Goal: Information Seeking & Learning: Learn about a topic

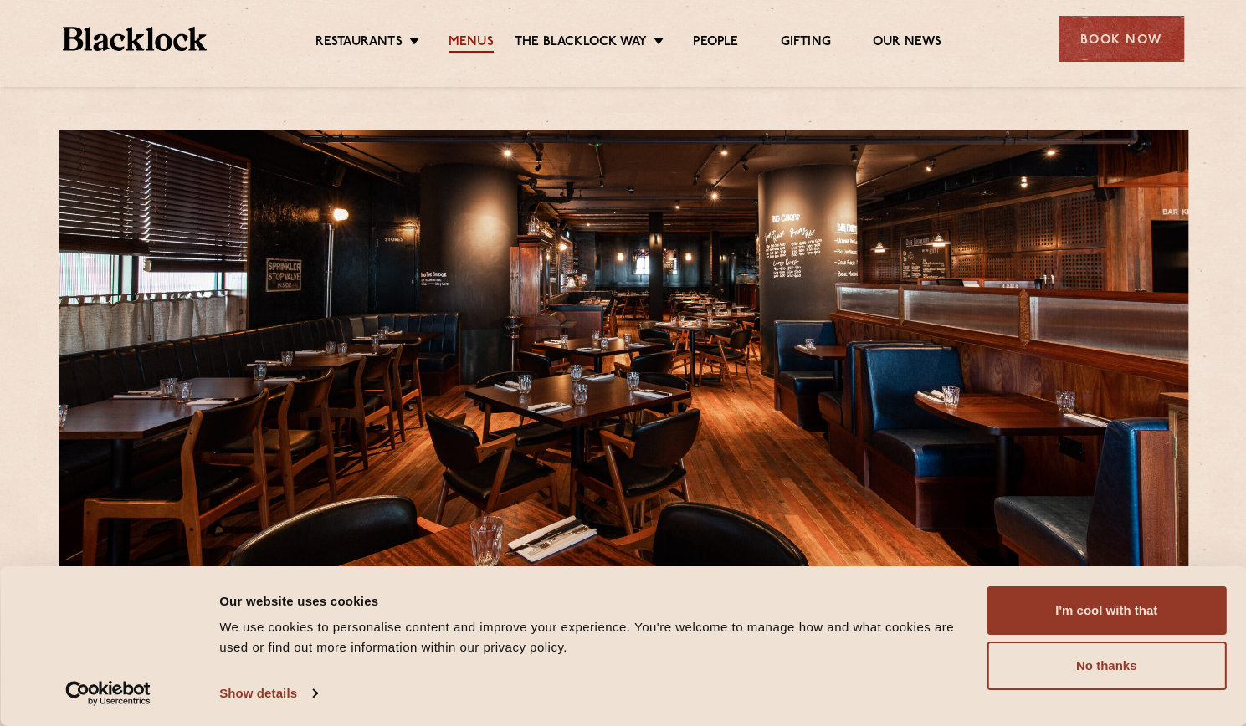
click at [480, 46] on link "Menus" at bounding box center [470, 43] width 45 height 18
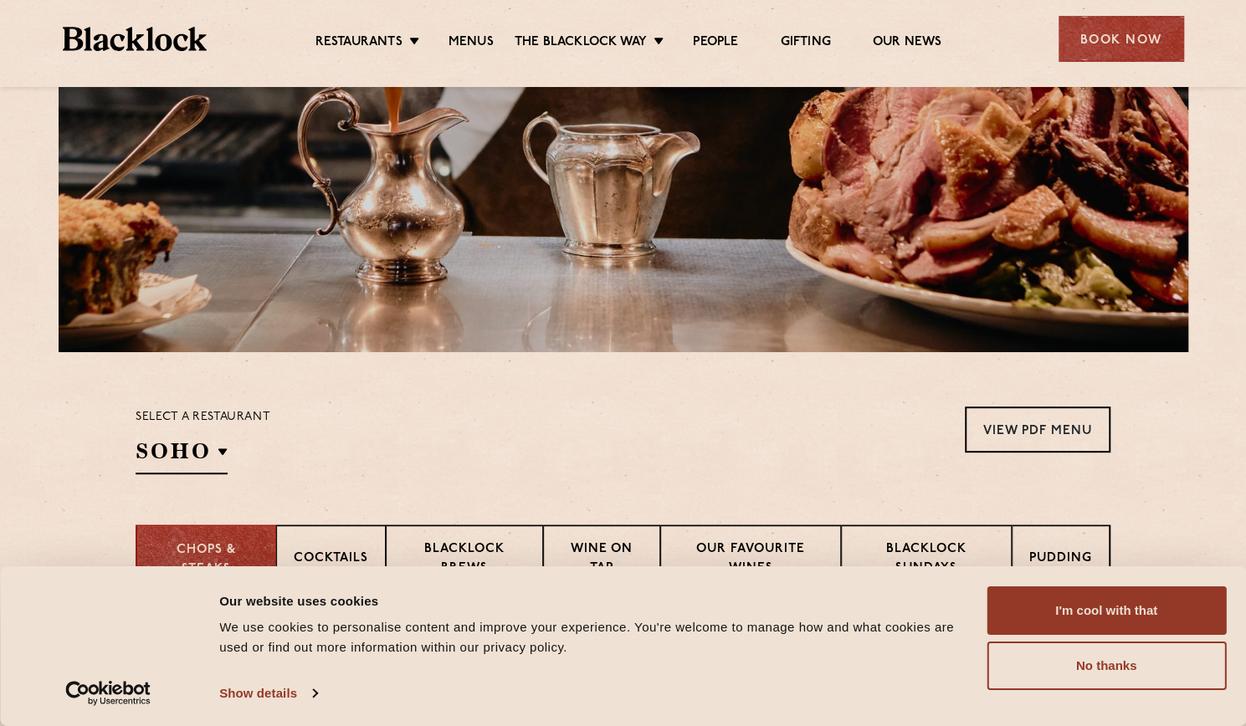
scroll to position [251, 0]
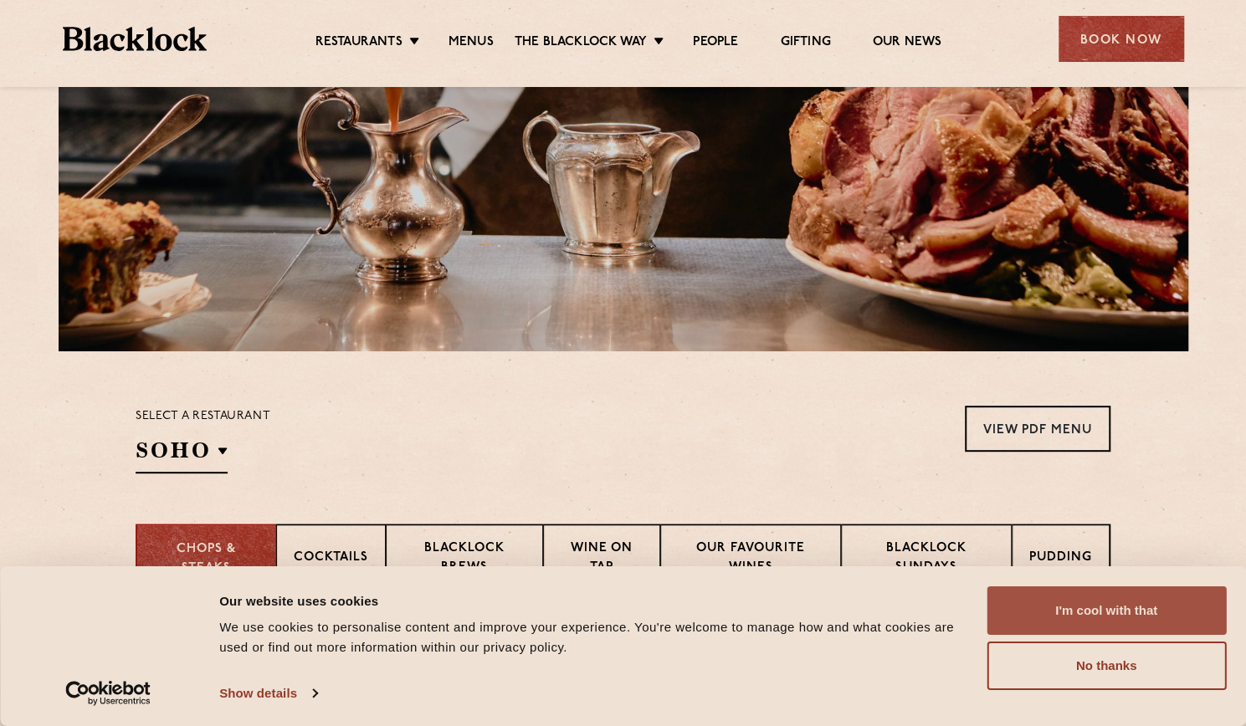
click at [1098, 608] on button "I'm cool with that" at bounding box center [1105, 610] width 239 height 49
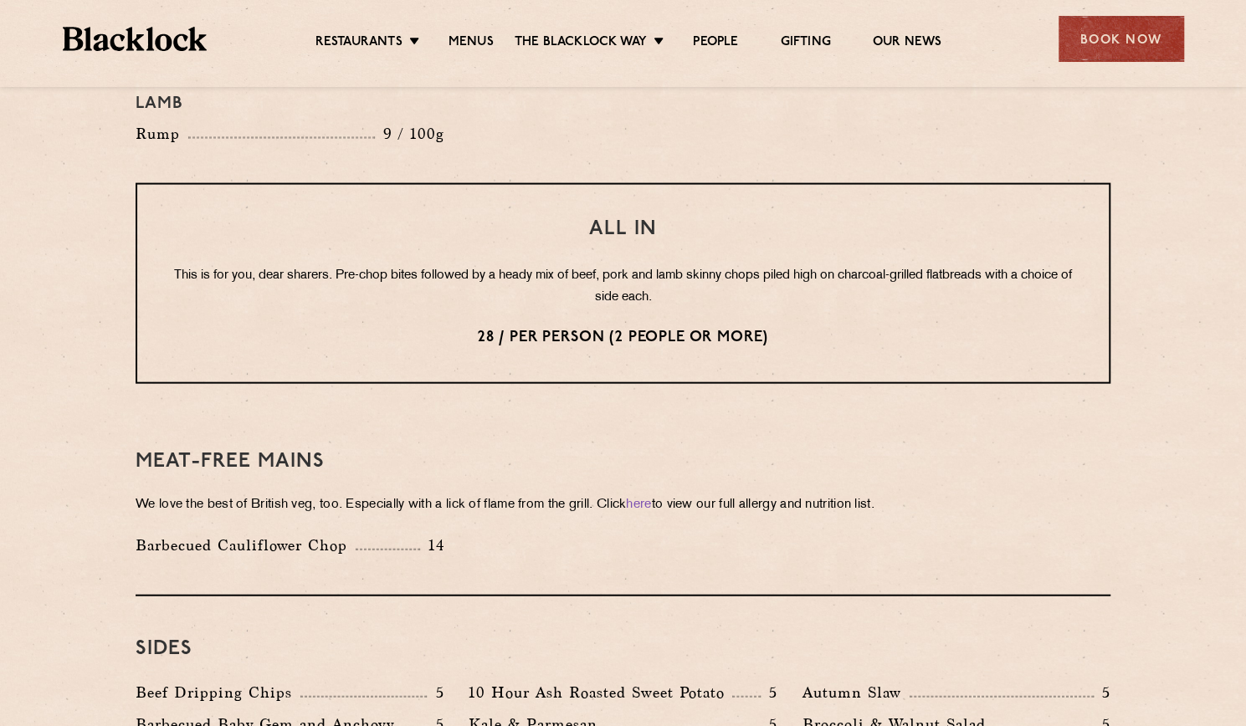
scroll to position [2031, 0]
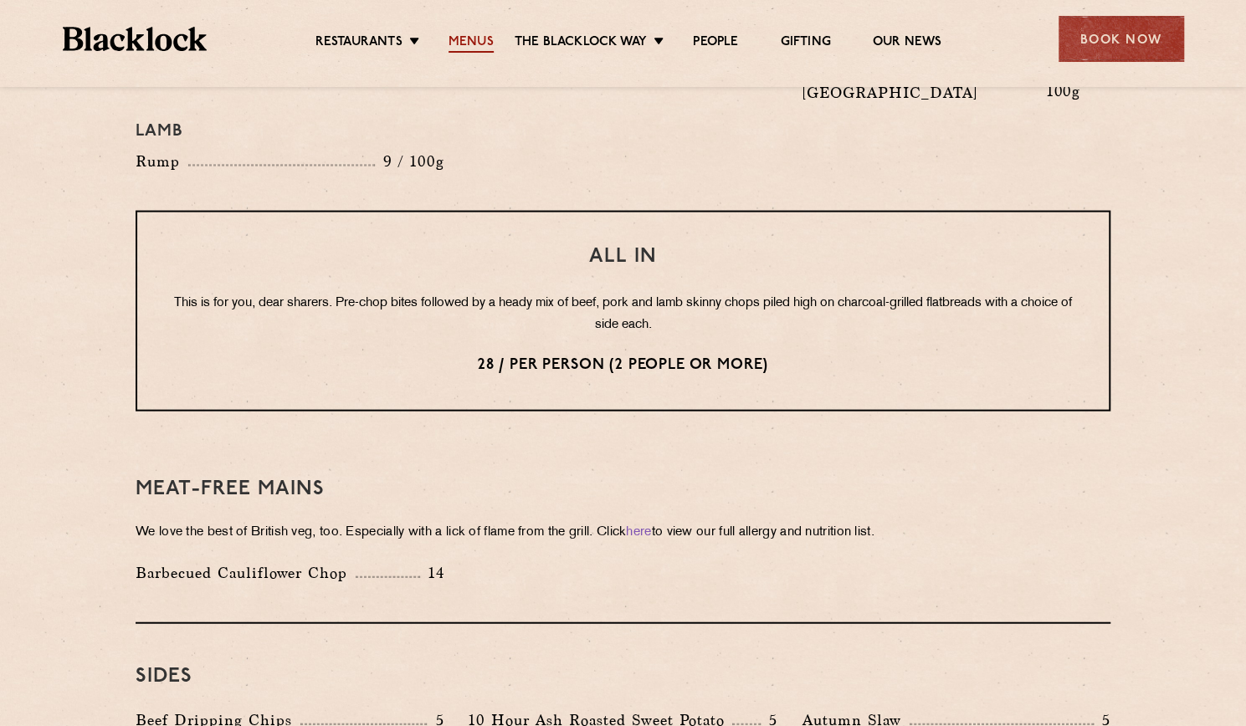
click at [479, 43] on link "Menus" at bounding box center [470, 43] width 45 height 18
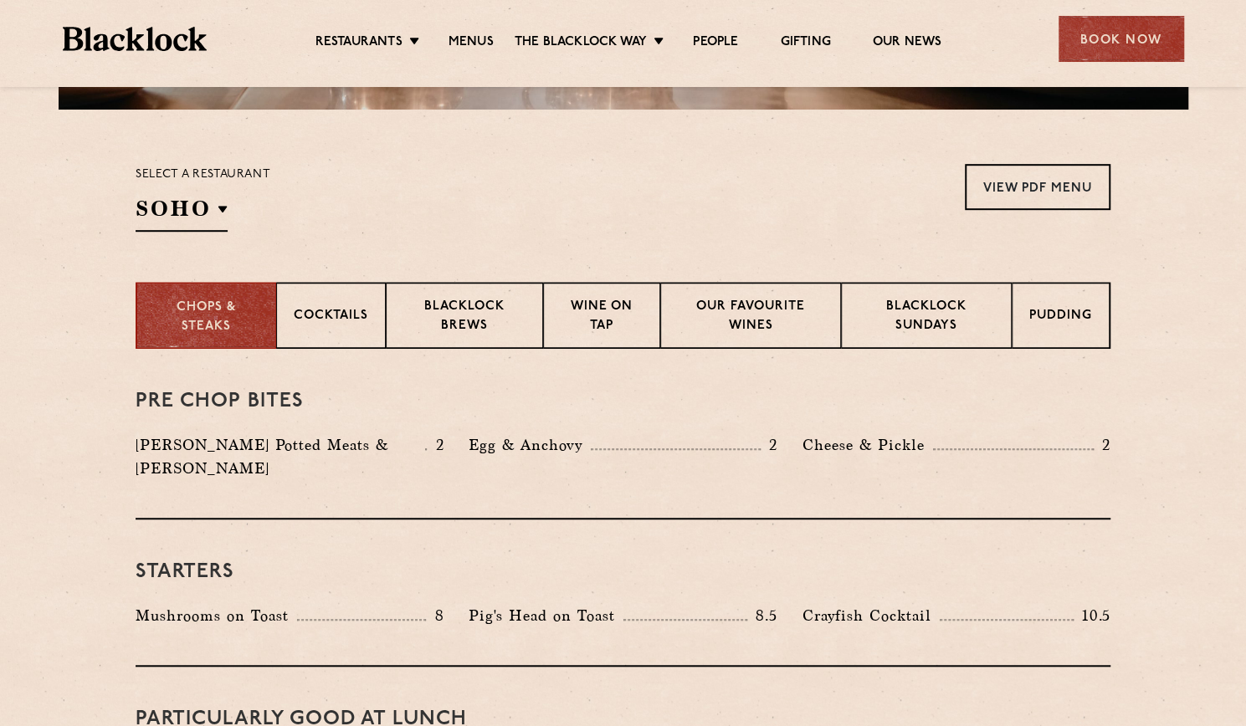
scroll to position [492, 0]
click at [610, 309] on p "Wine on Tap" at bounding box center [602, 318] width 82 height 39
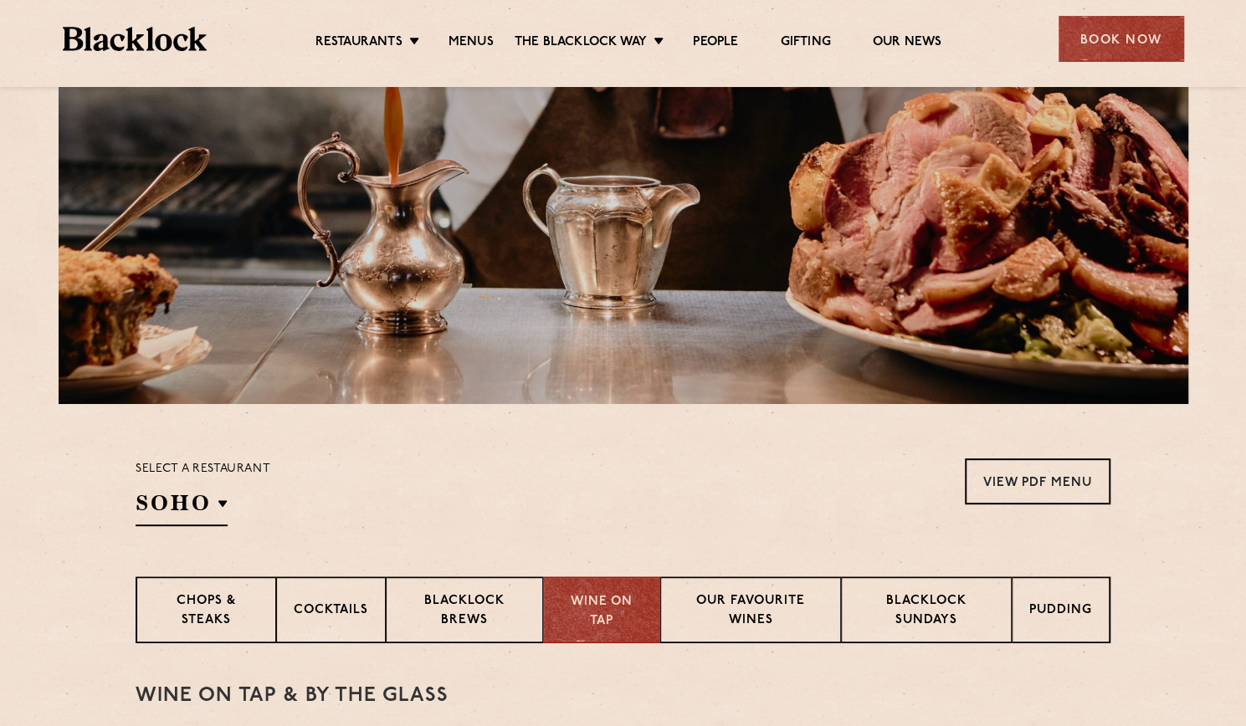
scroll to position [54, 0]
